Goal: Navigation & Orientation: Find specific page/section

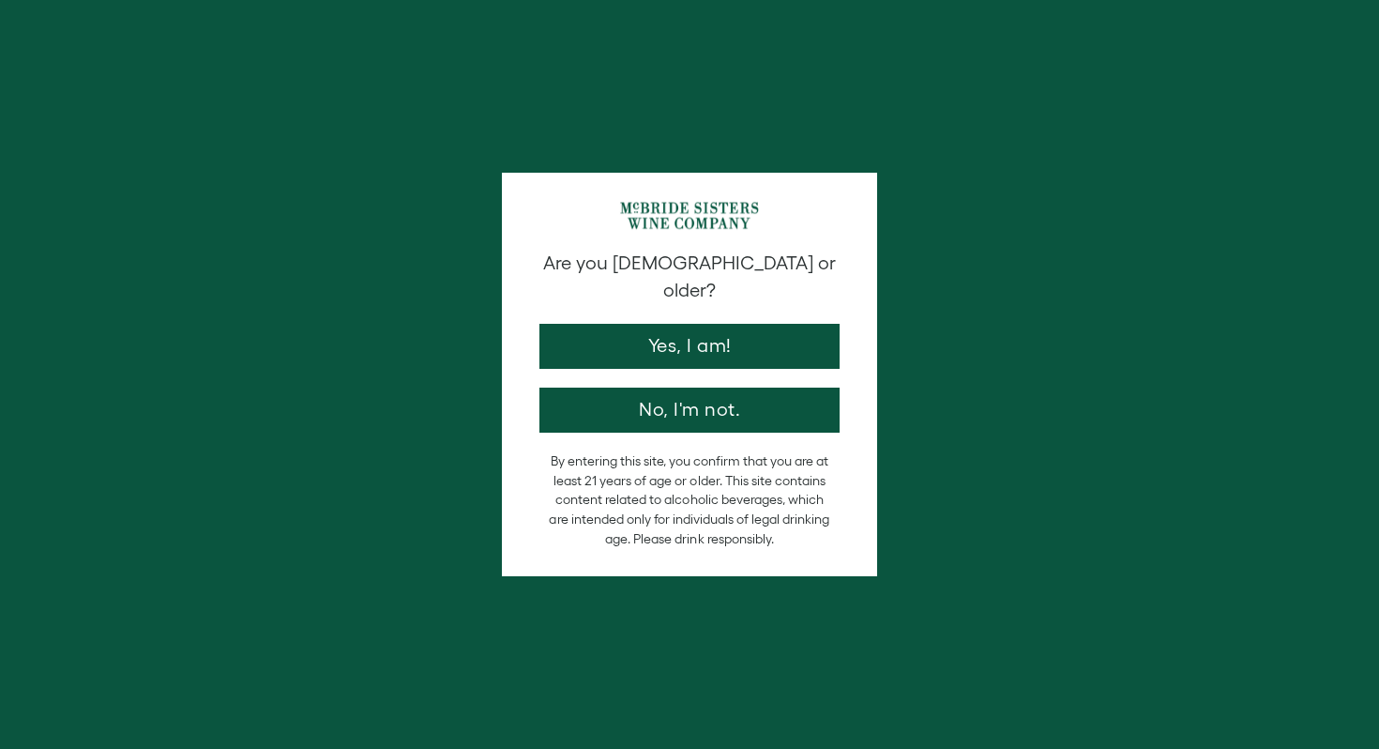
click at [783, 324] on button "Yes, I am!" at bounding box center [690, 346] width 300 height 45
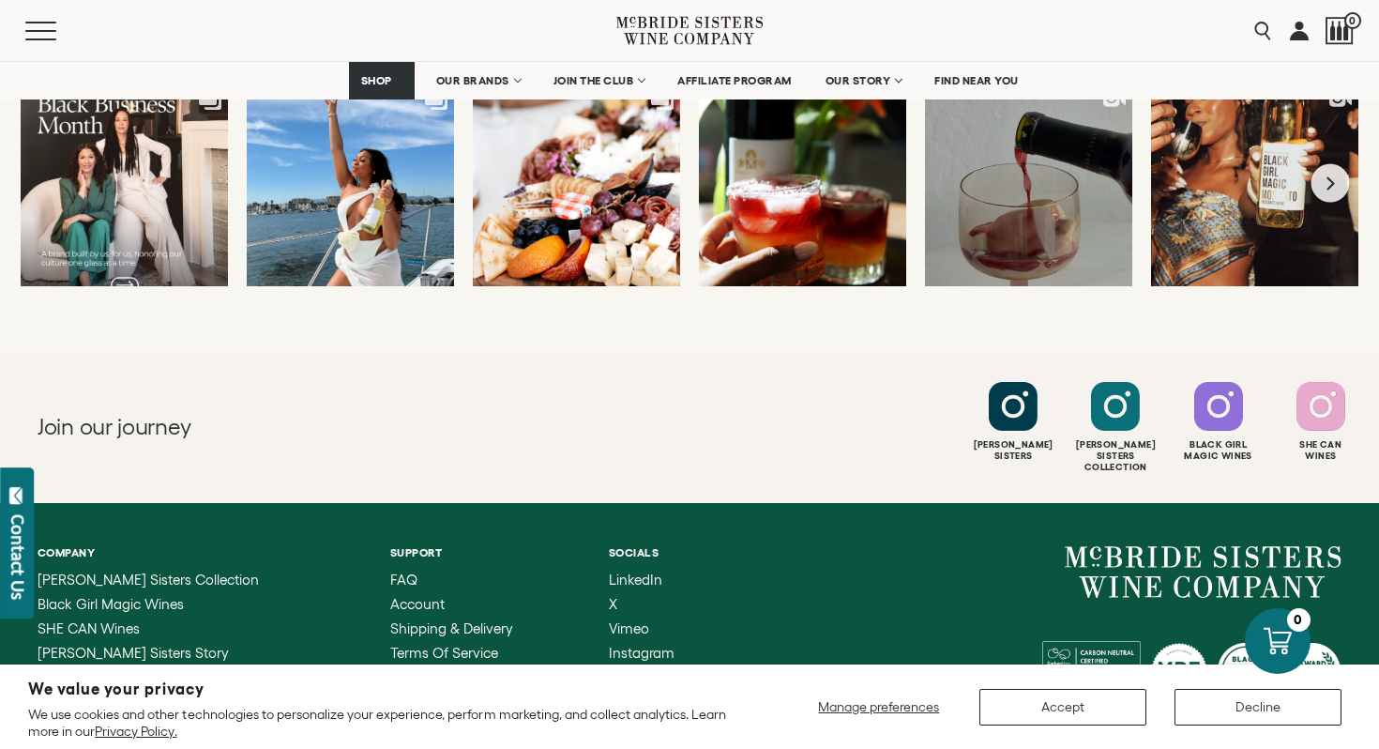
scroll to position [5190, 0]
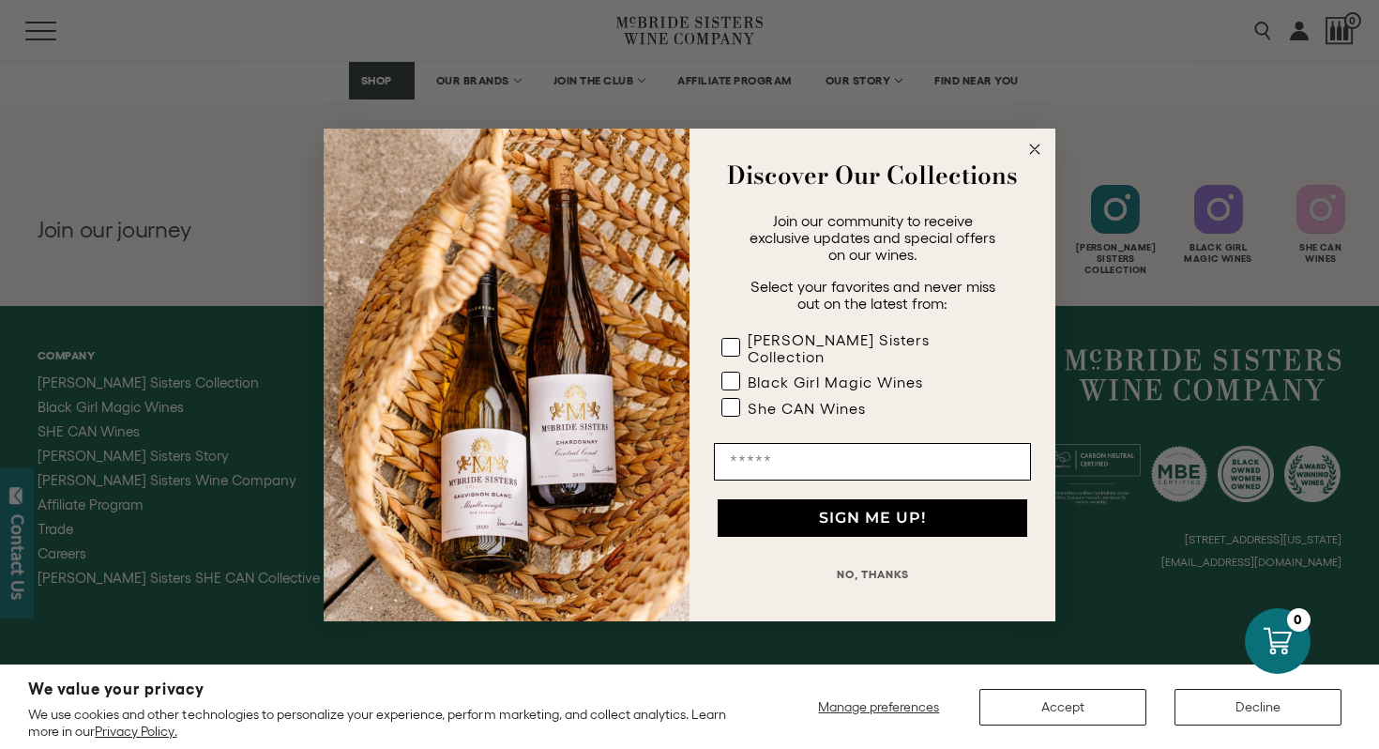
click at [1036, 159] on circle "Close dialog" at bounding box center [1036, 149] width 22 height 22
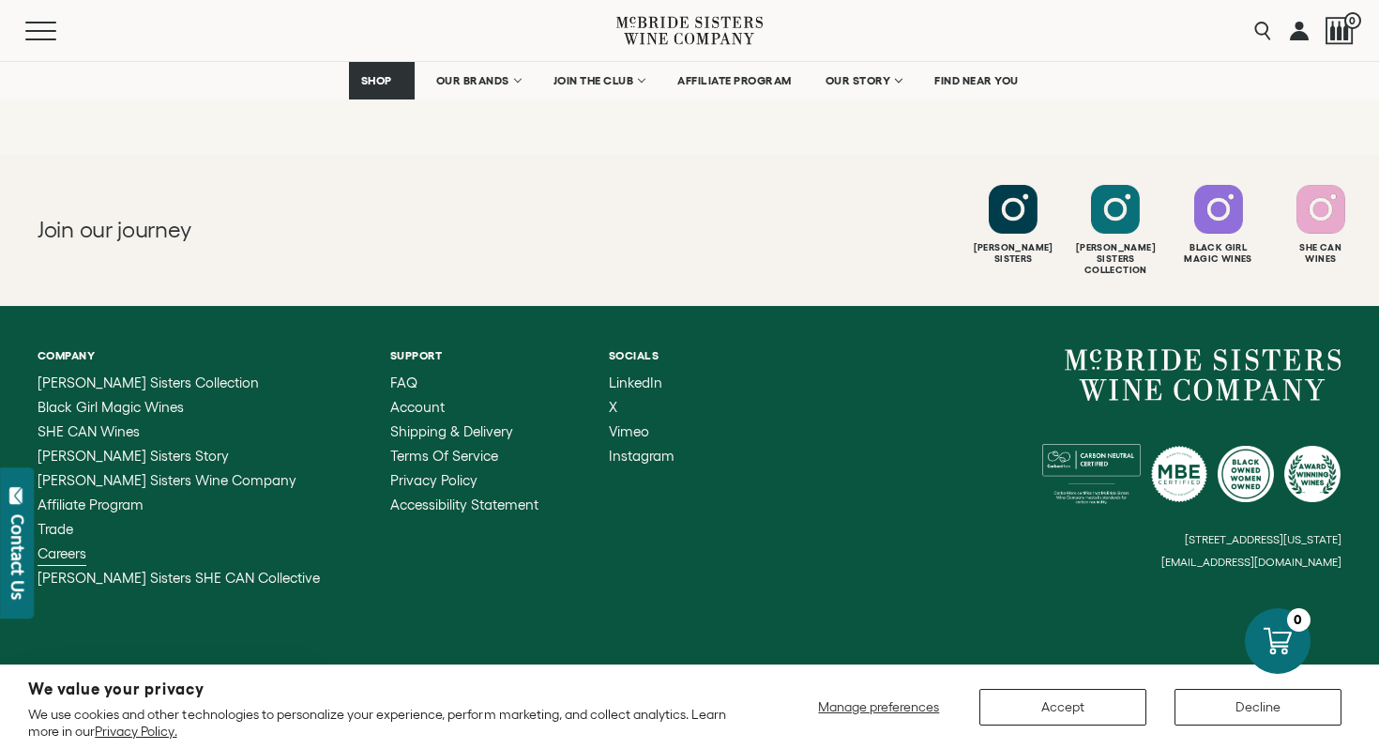
click at [77, 545] on span "Careers" at bounding box center [62, 553] width 49 height 16
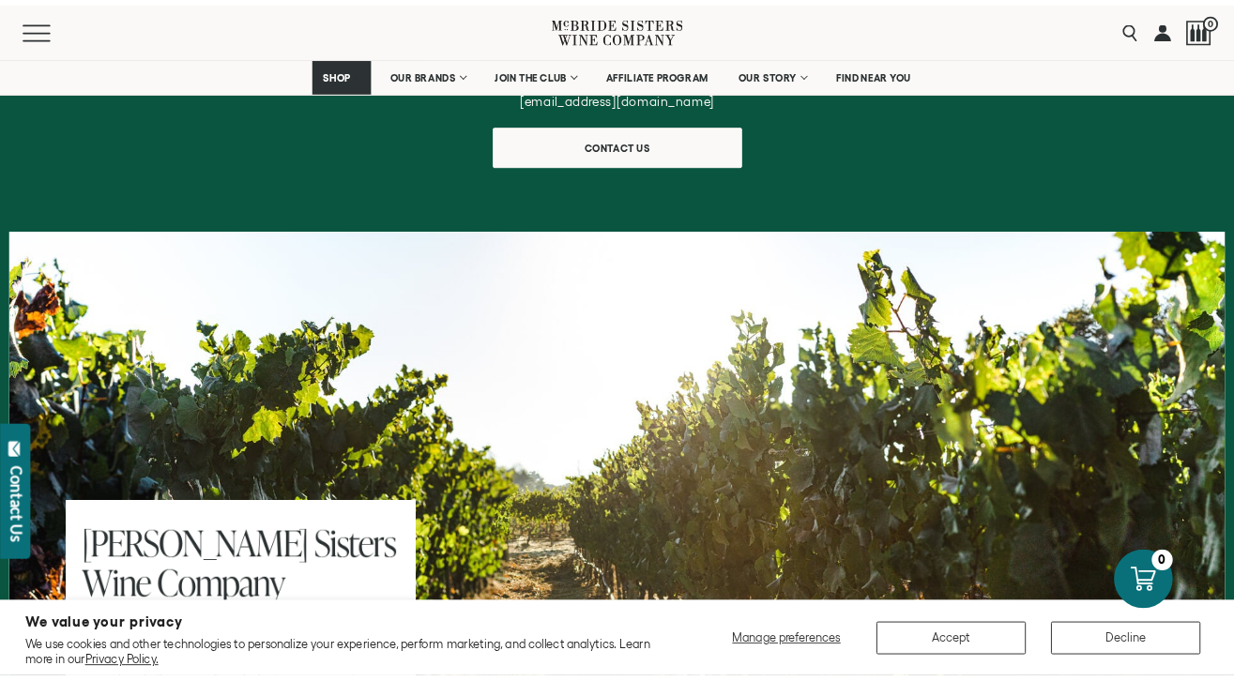
scroll to position [835, 0]
